Goal: Information Seeking & Learning: Compare options

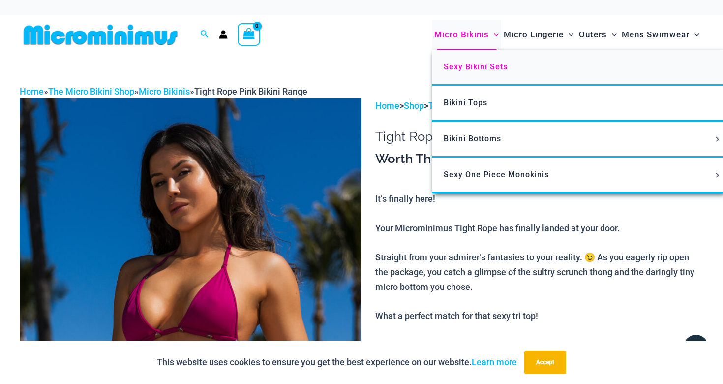
click at [465, 68] on span "Sexy Bikini Sets" at bounding box center [476, 66] width 64 height 9
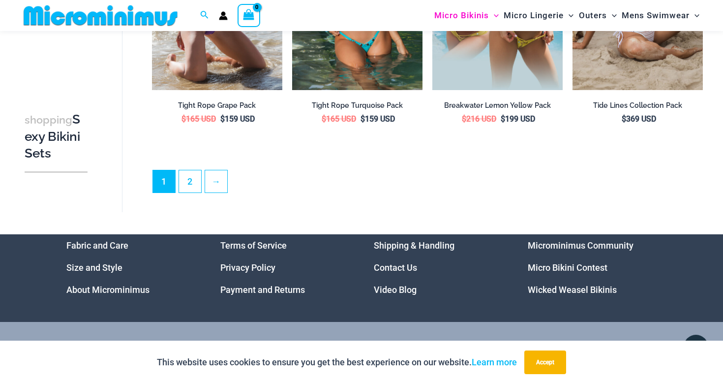
scroll to position [2104, 0]
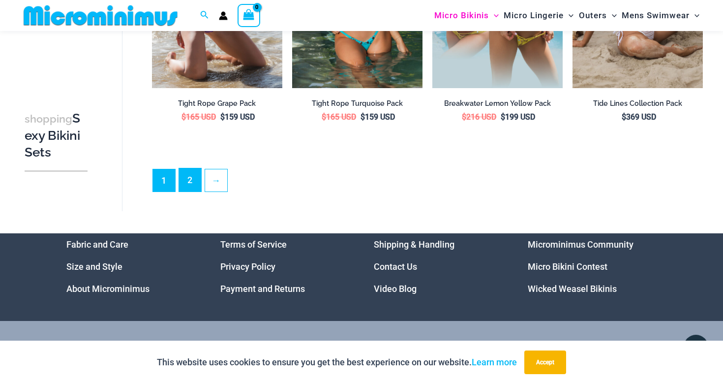
click at [191, 173] on link "2" at bounding box center [190, 179] width 22 height 23
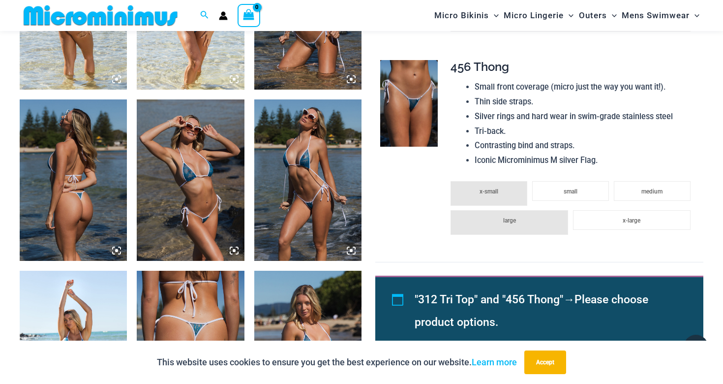
scroll to position [699, 0]
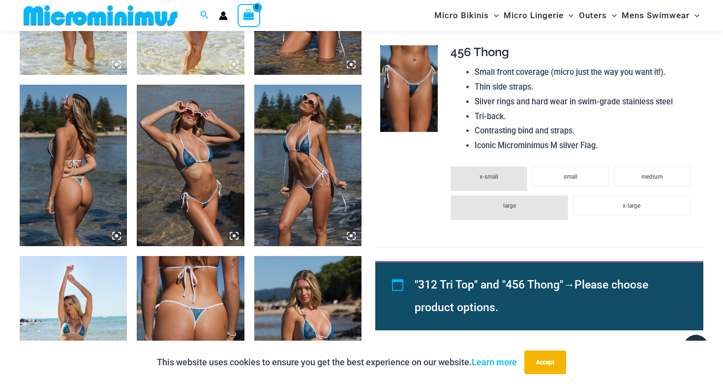
click at [192, 160] on img at bounding box center [190, 165] width 107 height 161
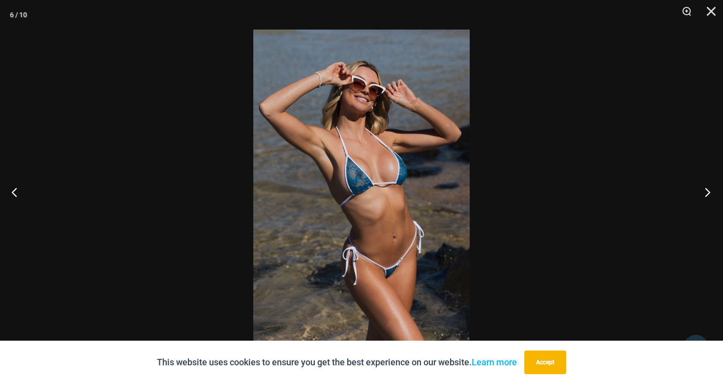
click at [703, 191] on button "Next" at bounding box center [704, 191] width 37 height 49
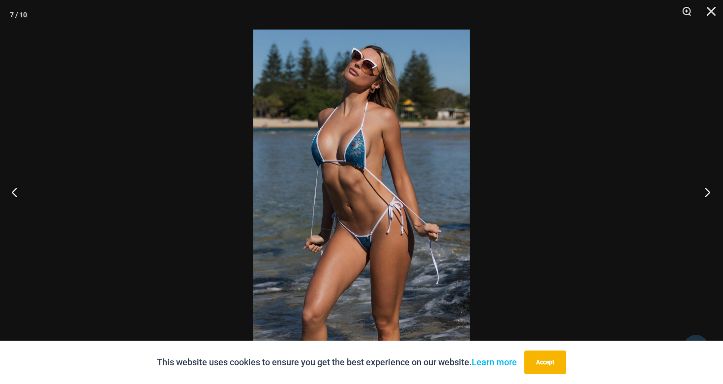
click at [703, 191] on button "Next" at bounding box center [704, 191] width 37 height 49
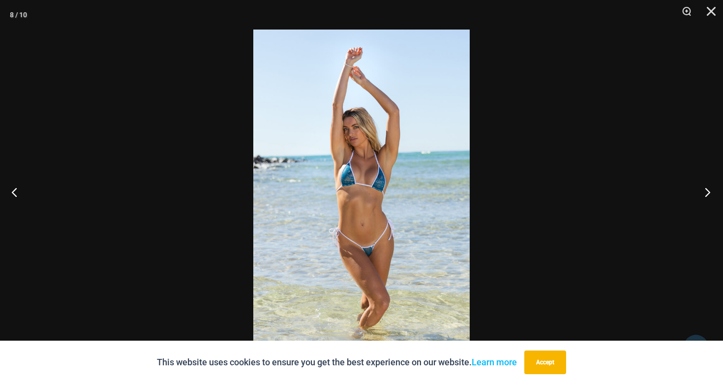
click at [703, 191] on button "Next" at bounding box center [704, 191] width 37 height 49
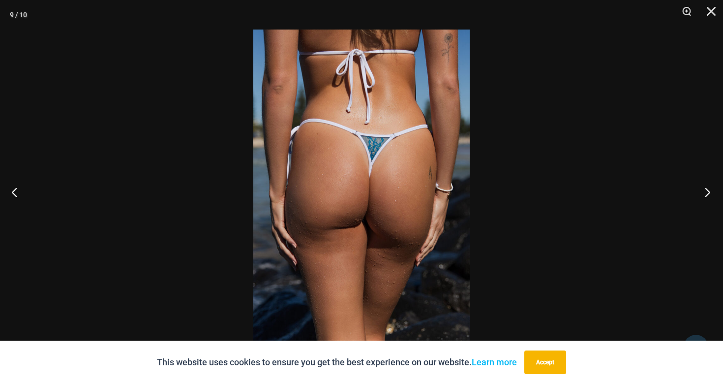
click at [703, 191] on button "Next" at bounding box center [704, 191] width 37 height 49
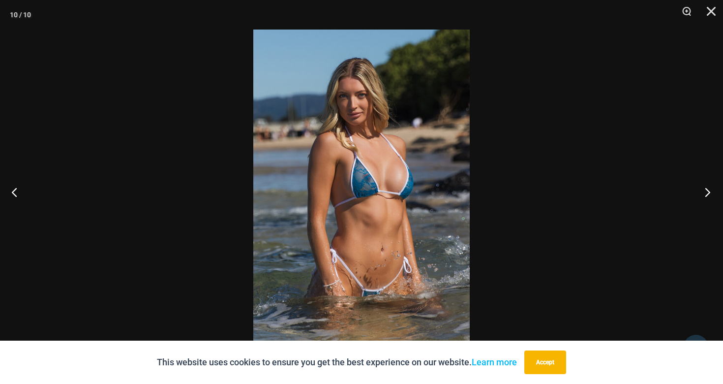
click at [703, 191] on button "Next" at bounding box center [704, 191] width 37 height 49
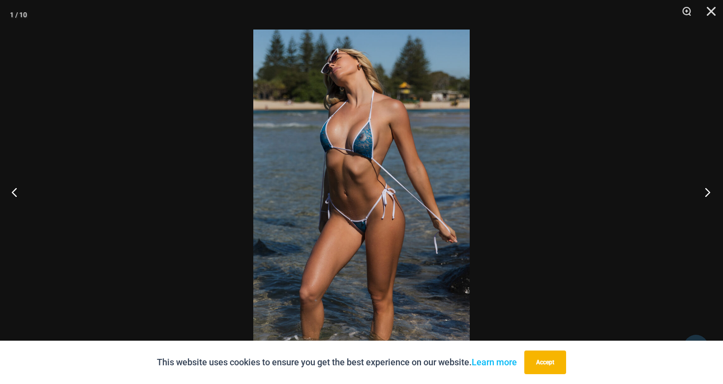
click at [703, 191] on button "Next" at bounding box center [704, 191] width 37 height 49
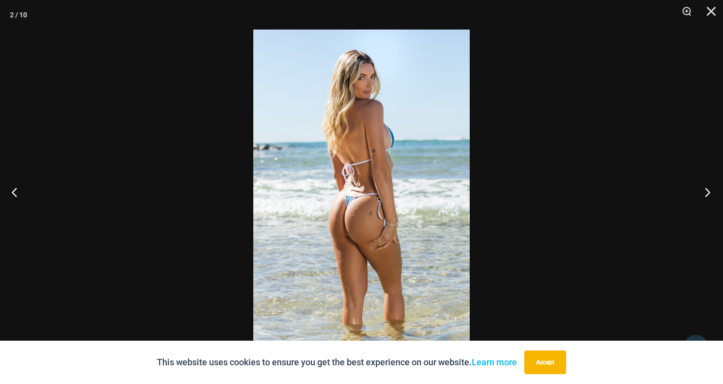
click at [703, 191] on button "Next" at bounding box center [704, 191] width 37 height 49
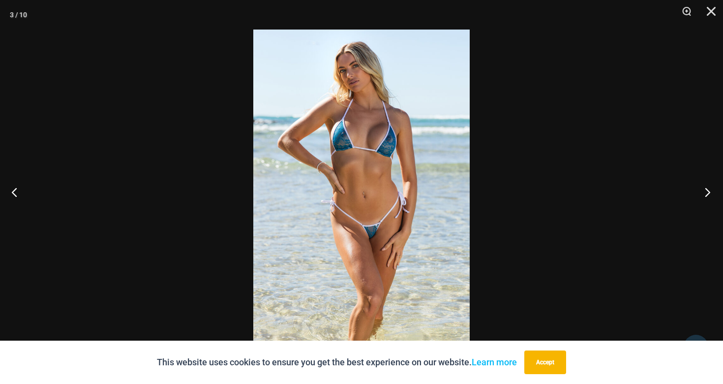
click at [703, 191] on button "Next" at bounding box center [704, 191] width 37 height 49
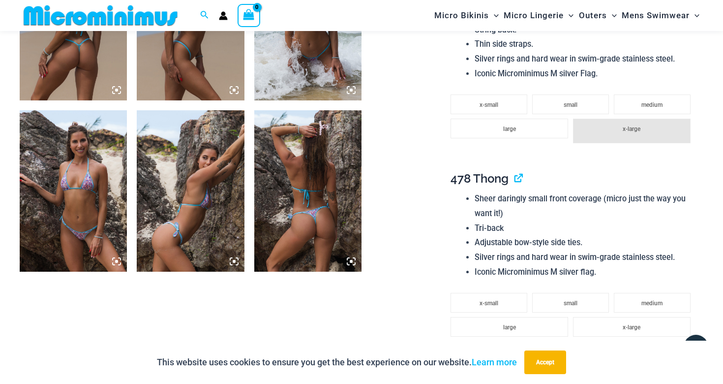
scroll to position [704, 0]
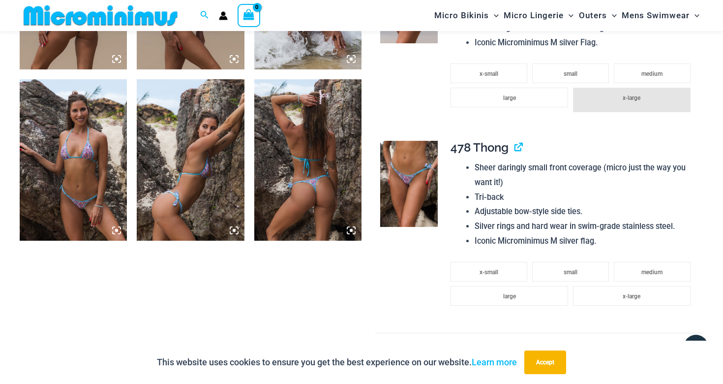
click at [112, 151] on img at bounding box center [73, 159] width 107 height 161
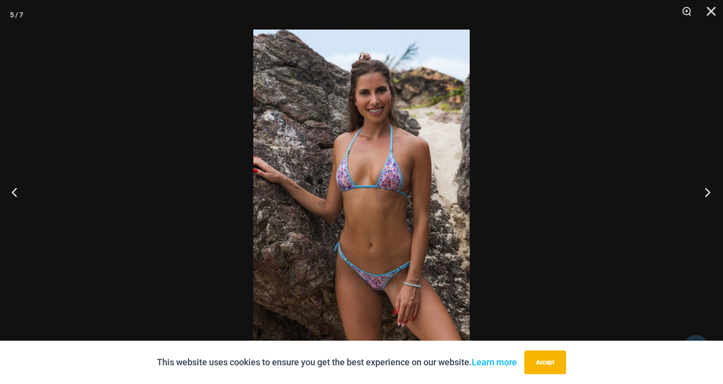
click at [703, 191] on button "Next" at bounding box center [704, 191] width 37 height 49
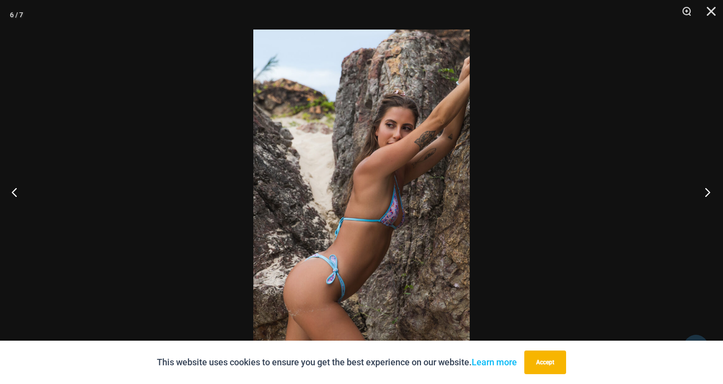
click at [703, 191] on button "Next" at bounding box center [704, 191] width 37 height 49
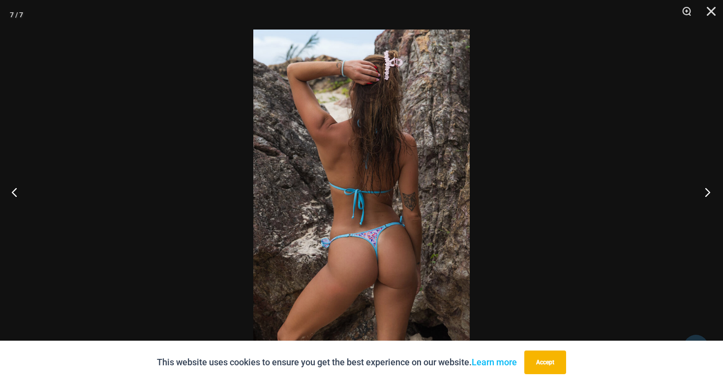
click at [703, 191] on button "Next" at bounding box center [704, 191] width 37 height 49
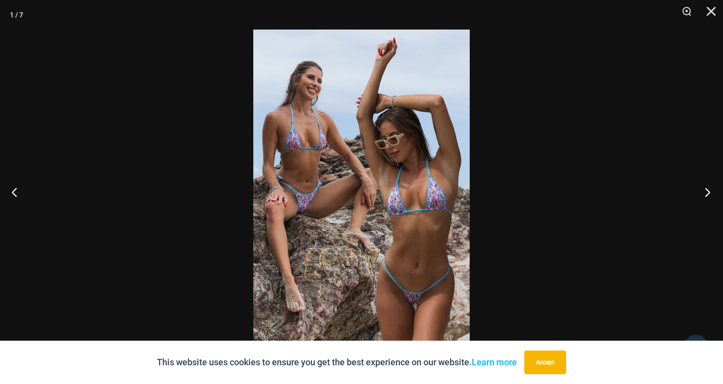
click at [703, 191] on button "Next" at bounding box center [704, 191] width 37 height 49
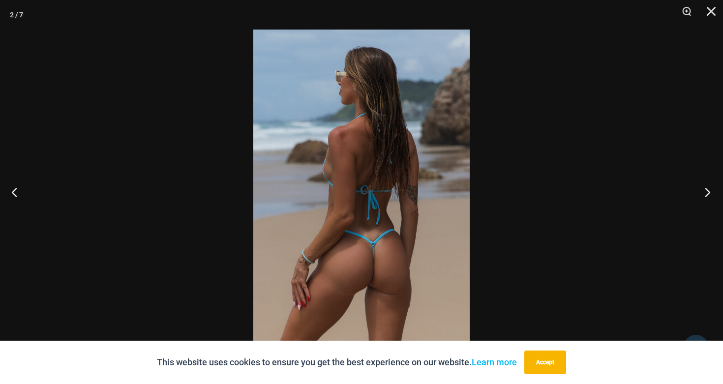
click at [703, 191] on button "Next" at bounding box center [704, 191] width 37 height 49
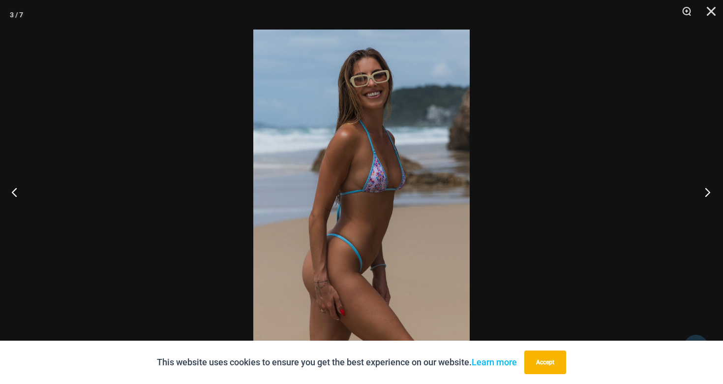
click at [703, 191] on button "Next" at bounding box center [704, 191] width 37 height 49
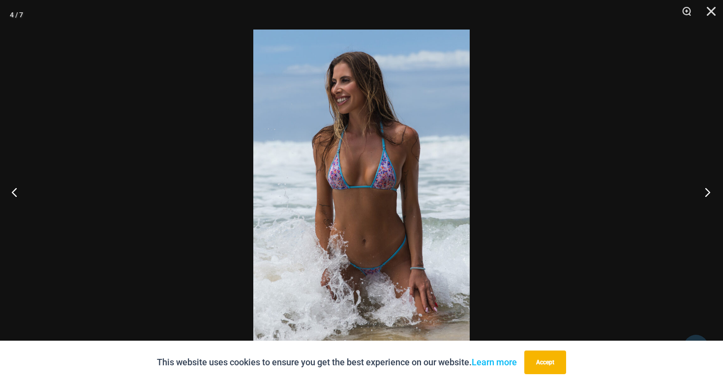
click at [703, 191] on button "Next" at bounding box center [704, 191] width 37 height 49
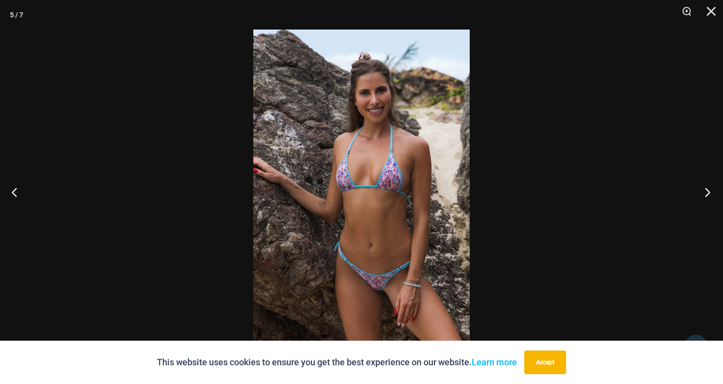
click at [703, 191] on button "Next" at bounding box center [704, 191] width 37 height 49
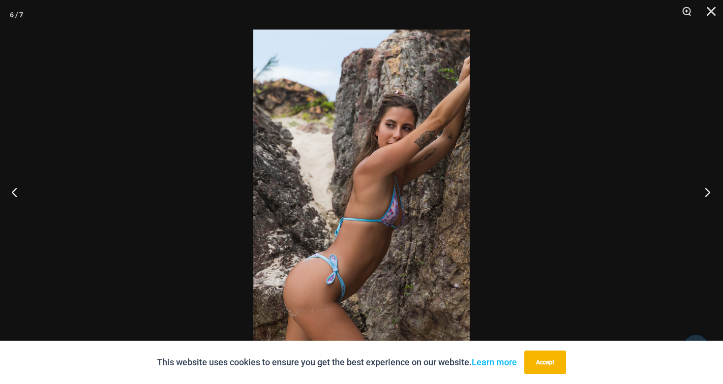
click at [703, 191] on button "Next" at bounding box center [704, 191] width 37 height 49
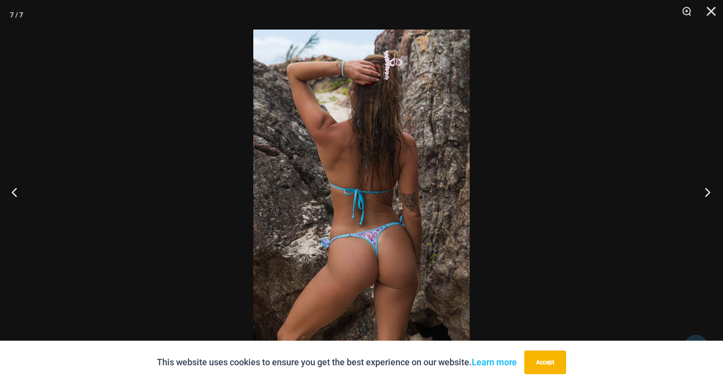
click at [703, 191] on button "Next" at bounding box center [704, 191] width 37 height 49
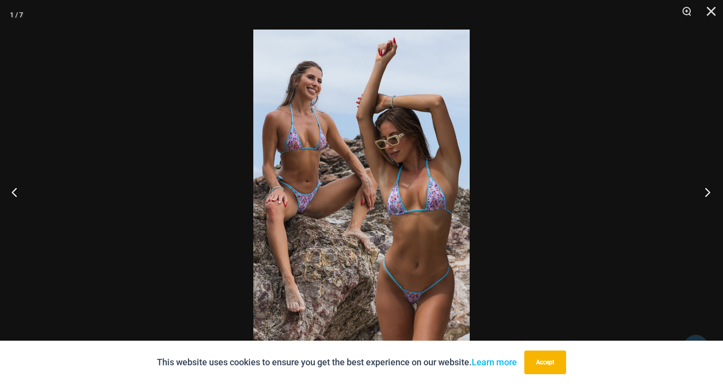
click at [703, 191] on button "Next" at bounding box center [704, 191] width 37 height 49
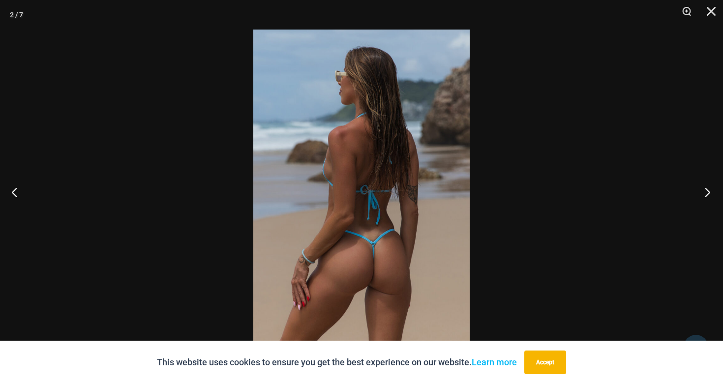
click at [703, 191] on button "Next" at bounding box center [704, 191] width 37 height 49
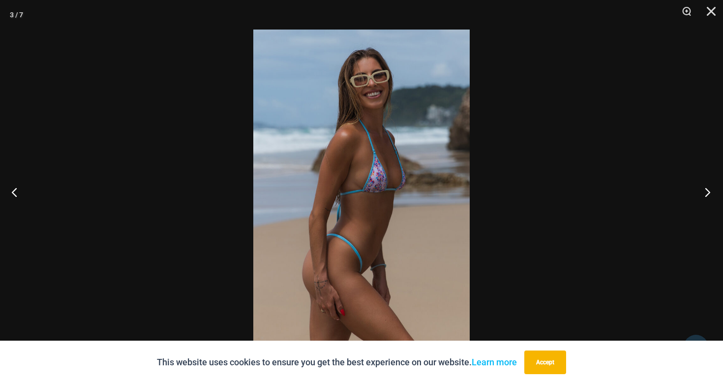
click at [703, 191] on button "Next" at bounding box center [704, 191] width 37 height 49
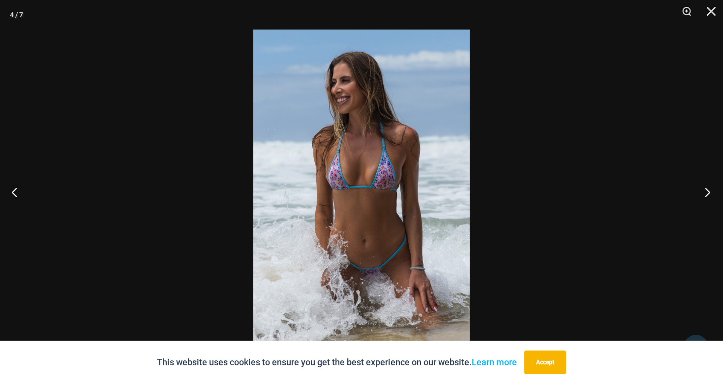
click at [703, 191] on button "Next" at bounding box center [704, 191] width 37 height 49
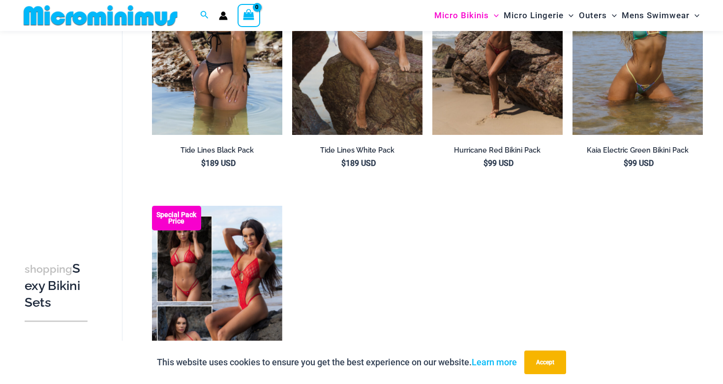
scroll to position [171, 0]
